Goal: Navigation & Orientation: Go to known website

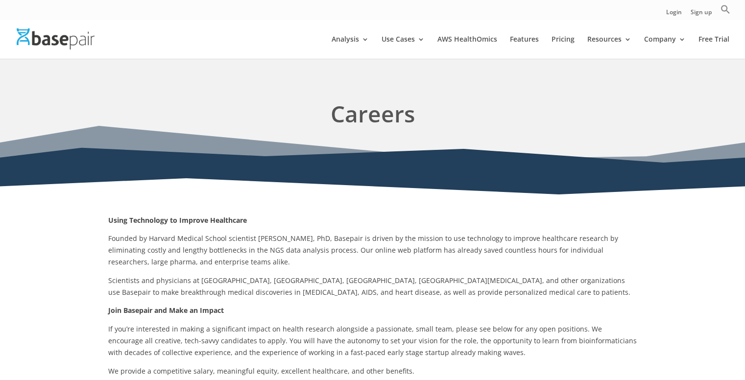
click at [55, 45] on img at bounding box center [56, 38] width 78 height 21
